Goal: Navigation & Orientation: Find specific page/section

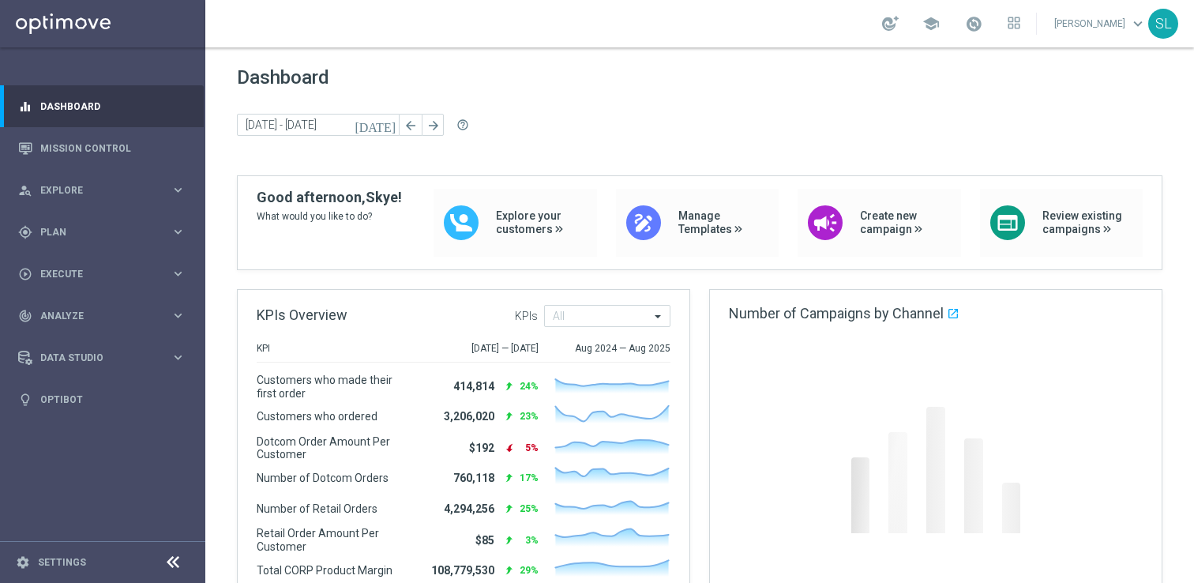
click at [179, 561] on icon at bounding box center [172, 562] width 19 height 19
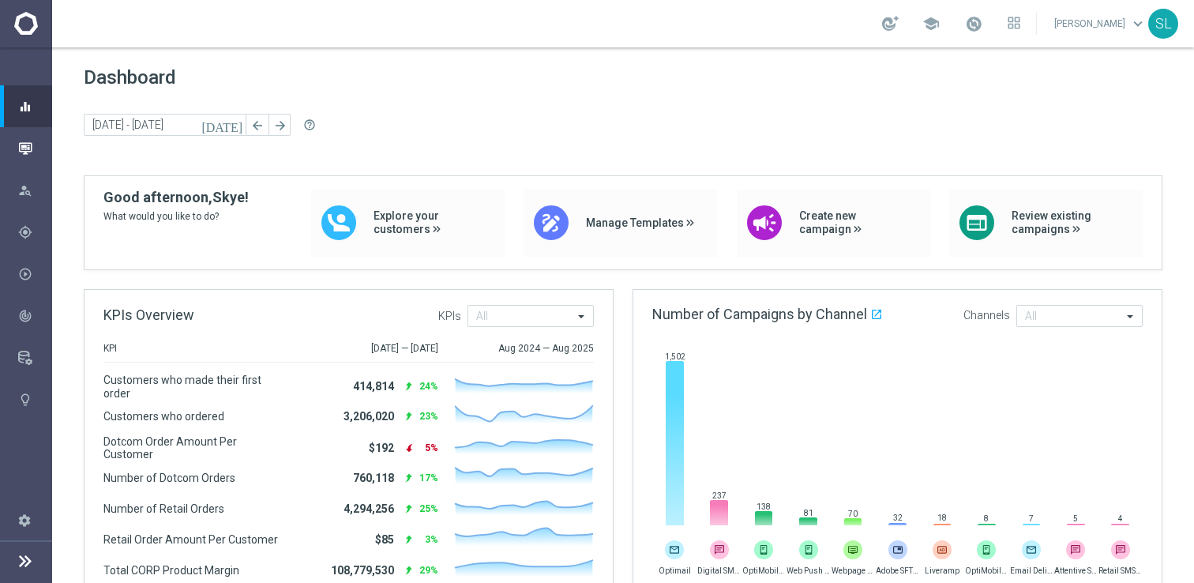
click at [19, 152] on icon "button" at bounding box center [25, 148] width 14 height 14
